Goal: Task Accomplishment & Management: Manage account settings

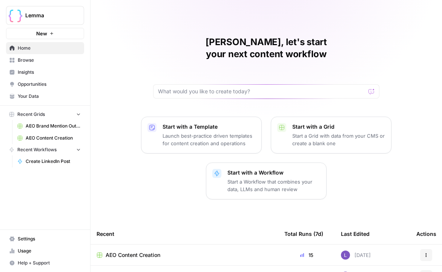
click at [66, 24] on button "Lemma" at bounding box center [45, 15] width 78 height 19
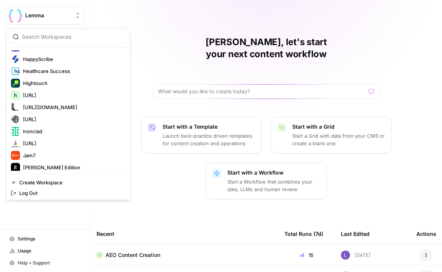
scroll to position [752, 0]
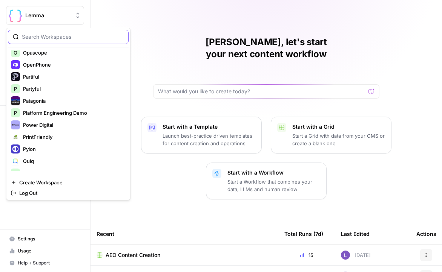
click at [40, 38] on input "search" at bounding box center [73, 37] width 102 height 8
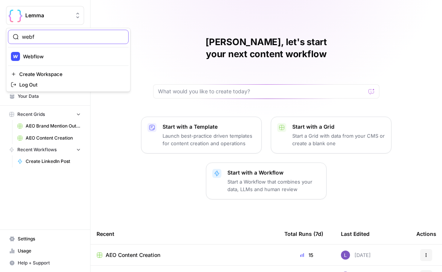
scroll to position [0, 0]
type input "webfl"
click at [32, 50] on div "webfl Webflow Create Workspace Log Out" at bounding box center [68, 60] width 124 height 64
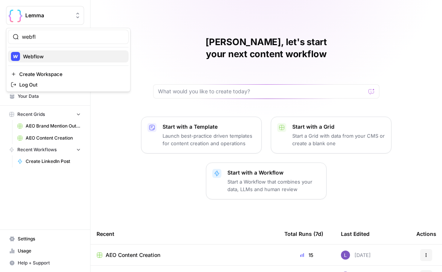
click at [32, 55] on span "Webflow" at bounding box center [72, 57] width 99 height 8
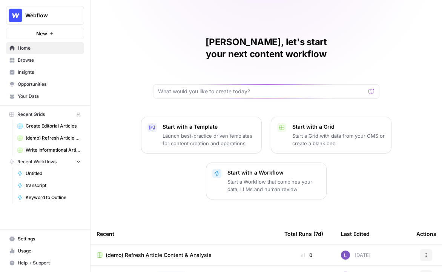
click at [65, 8] on button "Webflow" at bounding box center [45, 15] width 78 height 19
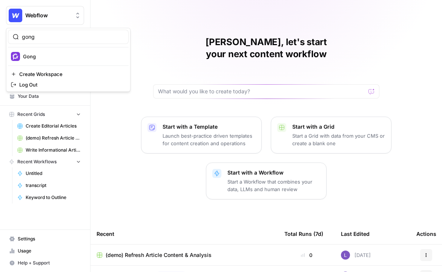
type input "gong"
click at [54, 54] on span "Gong" at bounding box center [72, 57] width 99 height 8
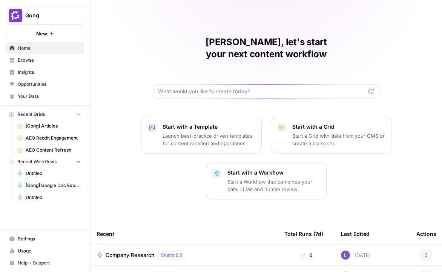
click at [21, 238] on span "Settings" at bounding box center [49, 239] width 63 height 7
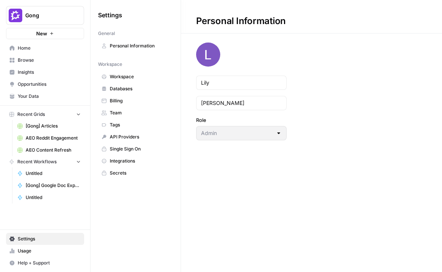
click at [128, 115] on span "Team" at bounding box center [140, 113] width 60 height 7
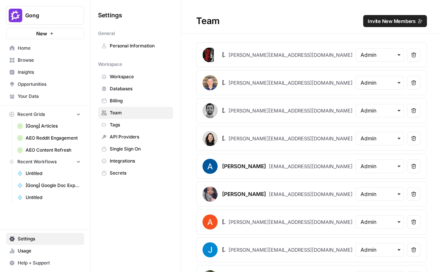
click at [394, 16] on button "Invite New Members" at bounding box center [395, 21] width 64 height 12
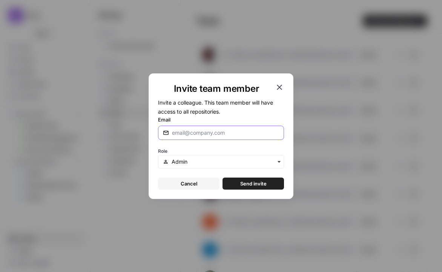
click at [196, 134] on input "Email" at bounding box center [225, 133] width 107 height 8
type input "dan.guerra@airops.com"
click at [244, 181] on span "Send invite" at bounding box center [253, 184] width 26 height 8
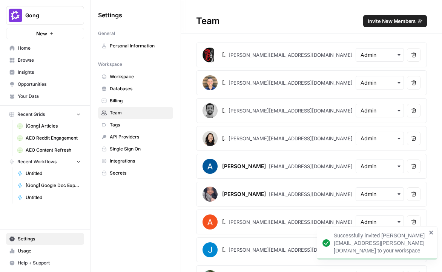
click at [381, 21] on span "Invite New Members" at bounding box center [391, 21] width 48 height 8
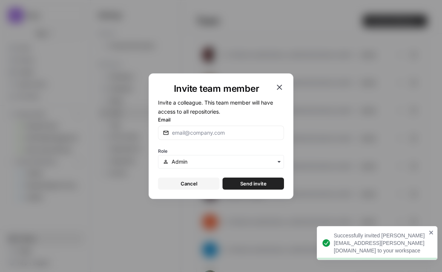
click at [200, 139] on div at bounding box center [221, 133] width 126 height 14
drag, startPoint x: 215, startPoint y: 134, endPoint x: 160, endPoint y: 134, distance: 55.0
click at [160, 134] on div "shan" at bounding box center [221, 133] width 126 height 14
paste input "il@airops.com"
type input "shanil@airops.com"
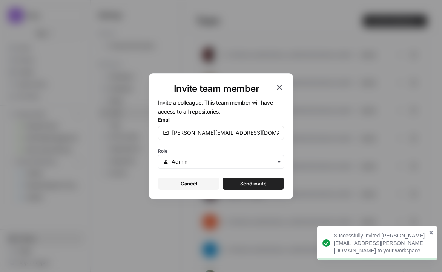
click at [270, 192] on div "Invite team member Invite a colleague. This team member will have access to all…" at bounding box center [220, 136] width 145 height 126
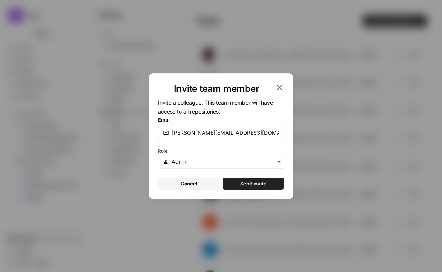
click at [256, 183] on span "Send invite" at bounding box center [253, 184] width 26 height 8
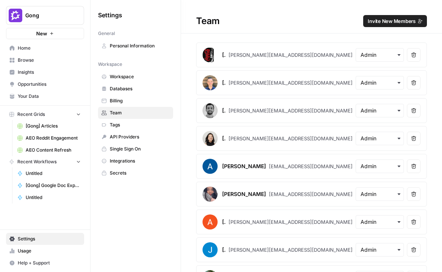
click at [49, 24] on div "Gong New" at bounding box center [45, 19] width 90 height 39
click at [49, 24] on button "Gong" at bounding box center [45, 15] width 78 height 19
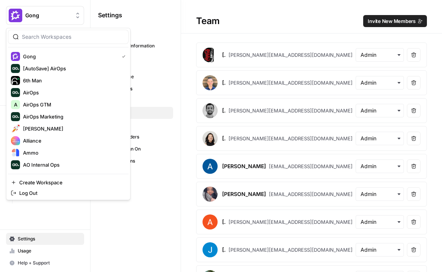
click at [54, 36] on input "search" at bounding box center [73, 37] width 102 height 8
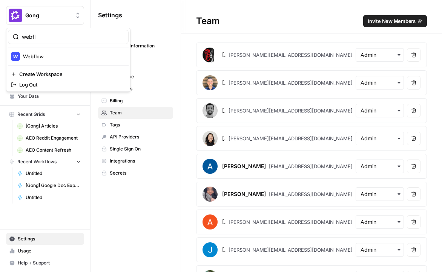
type input "webfl"
click at [46, 54] on span "Webflow" at bounding box center [72, 57] width 99 height 8
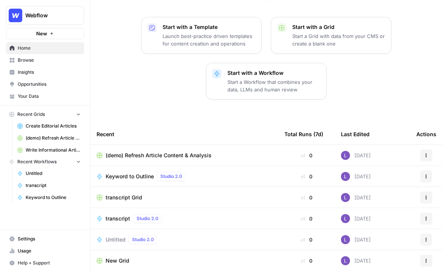
scroll to position [102, 0]
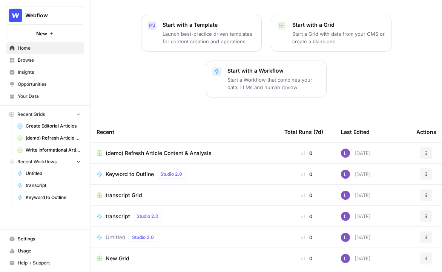
click at [423, 147] on button "Actions" at bounding box center [426, 153] width 12 height 12
click at [371, 79] on div "Start with a Template Launch best-practice driven templates for content creatio…" at bounding box center [265, 56] width 351 height 83
click at [427, 172] on icon "button" at bounding box center [426, 174] width 5 height 5
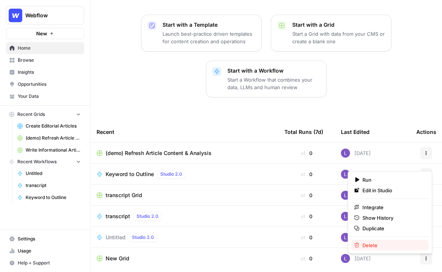
click at [355, 245] on icon "button" at bounding box center [356, 245] width 5 height 5
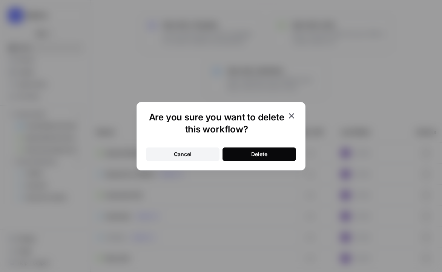
click at [269, 147] on div "Cancel Delete" at bounding box center [221, 150] width 150 height 23
click at [271, 153] on button "Delete" at bounding box center [258, 155] width 73 height 14
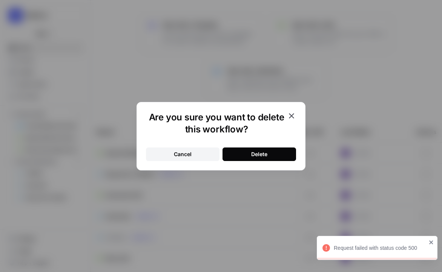
click at [291, 116] on icon "button" at bounding box center [291, 115] width 5 height 5
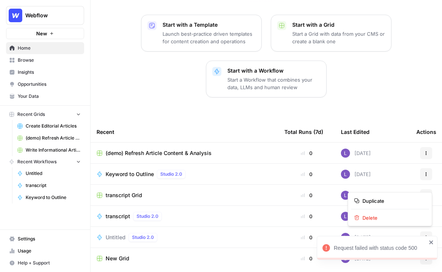
click at [429, 190] on button "Actions" at bounding box center [426, 196] width 12 height 12
click at [391, 224] on div "Duplicate Delete" at bounding box center [389, 210] width 84 height 34
click at [383, 217] on span "Delete" at bounding box center [392, 218] width 60 height 8
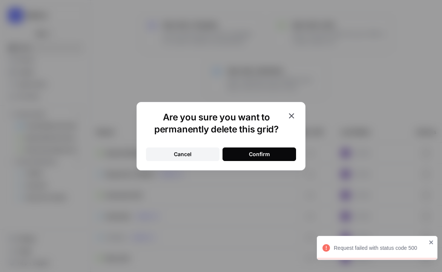
click at [263, 157] on div "Confirm" at bounding box center [259, 155] width 21 height 8
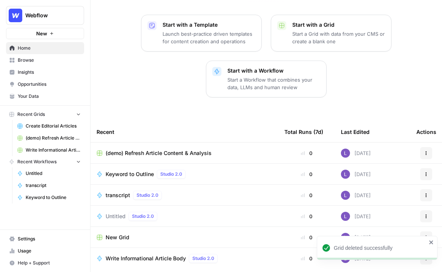
scroll to position [120, 0]
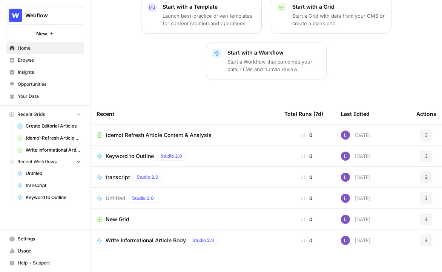
click at [45, 62] on span "Browse" at bounding box center [49, 60] width 63 height 7
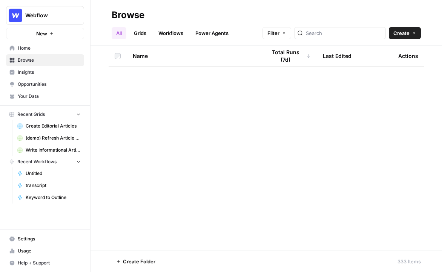
scroll to position [4713, 0]
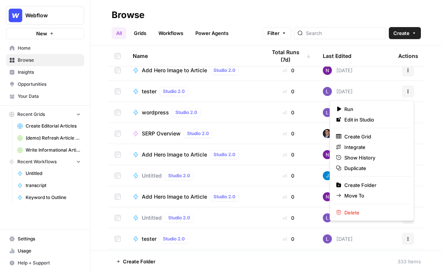
click at [410, 96] on button "Actions" at bounding box center [408, 92] width 12 height 12
click at [368, 210] on span "Delete" at bounding box center [374, 213] width 60 height 8
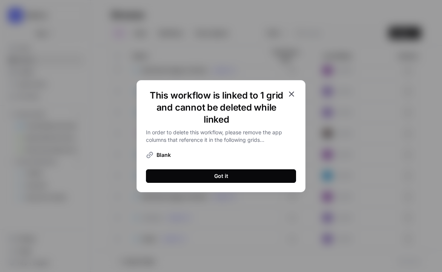
click at [260, 174] on button "Got it" at bounding box center [221, 177] width 150 height 14
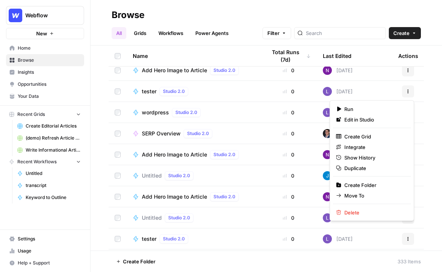
click at [407, 95] on button "Actions" at bounding box center [408, 92] width 12 height 12
click at [348, 210] on span "Delete" at bounding box center [374, 213] width 60 height 8
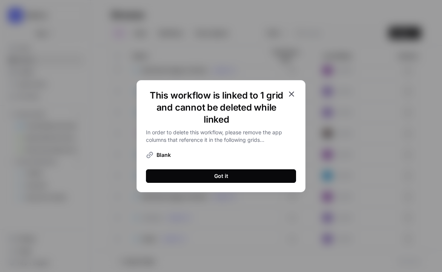
click at [288, 93] on icon "button" at bounding box center [291, 94] width 9 height 9
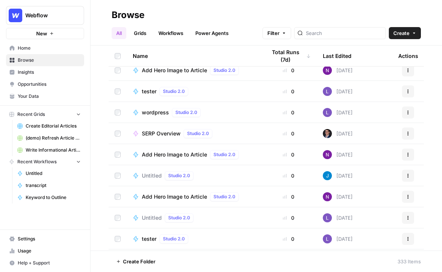
scroll to position [4335, 0]
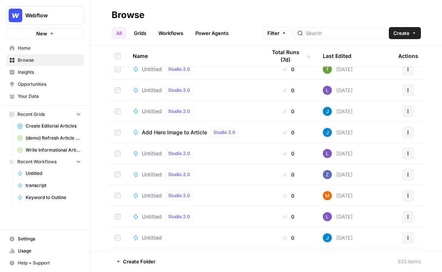
click at [140, 36] on link "Grids" at bounding box center [139, 33] width 21 height 12
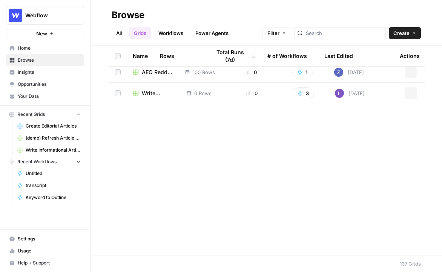
scroll to position [2703, 0]
